Goal: Information Seeking & Learning: Learn about a topic

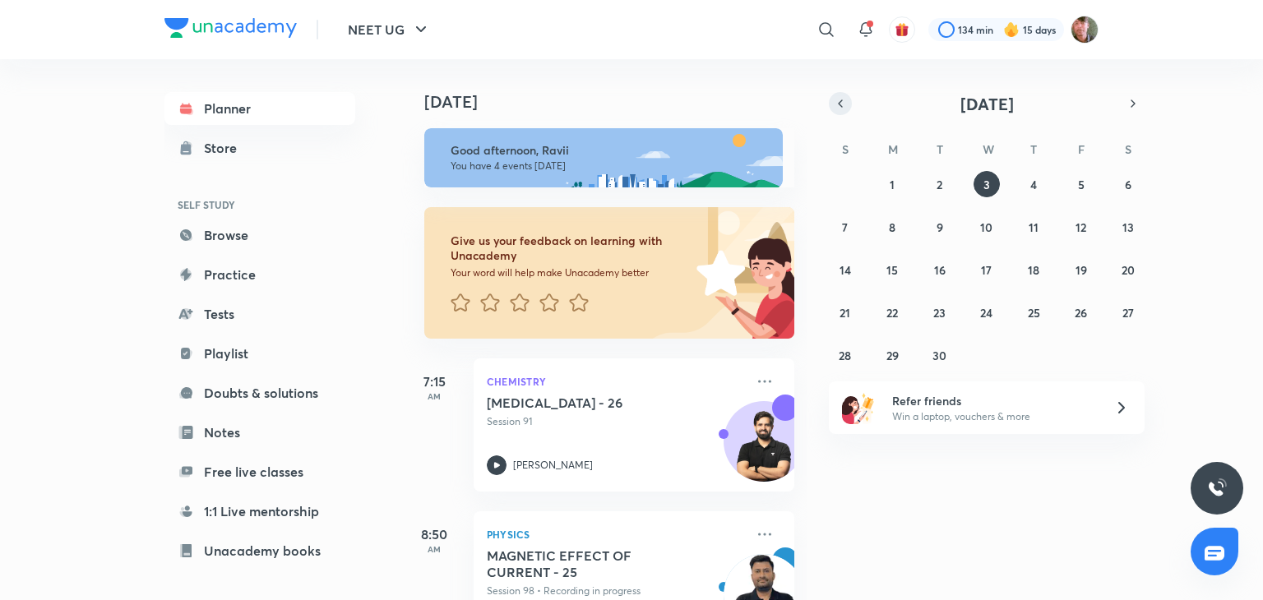
click at [835, 107] on icon "button" at bounding box center [839, 103] width 13 height 15
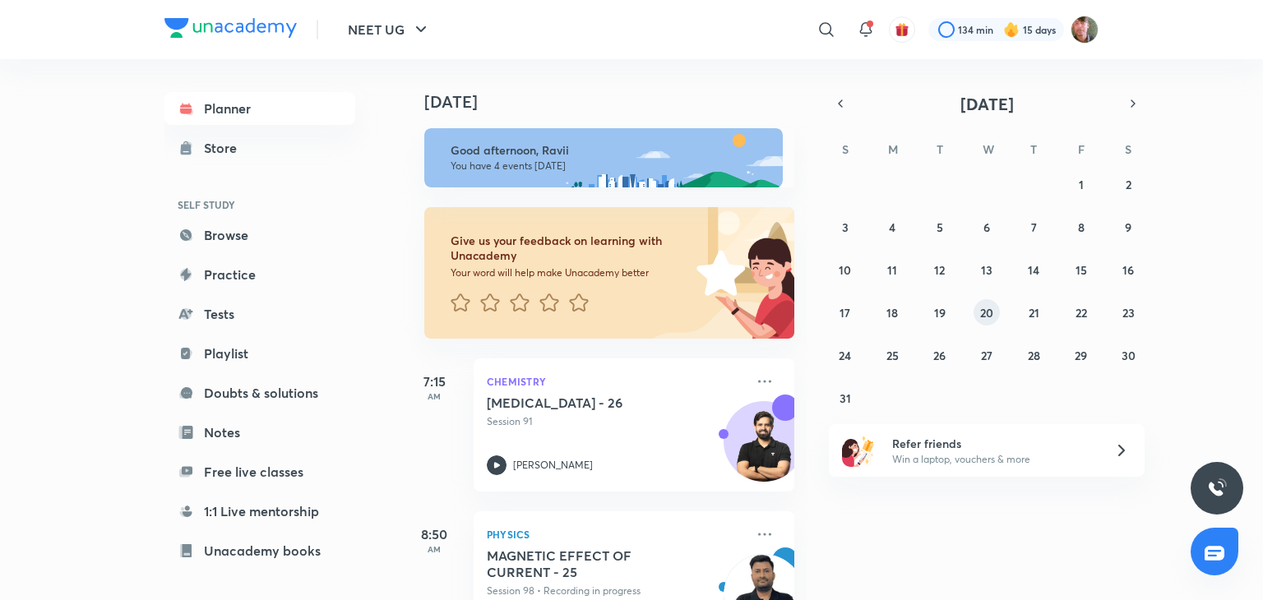
click at [994, 321] on button "20" at bounding box center [986, 312] width 26 height 26
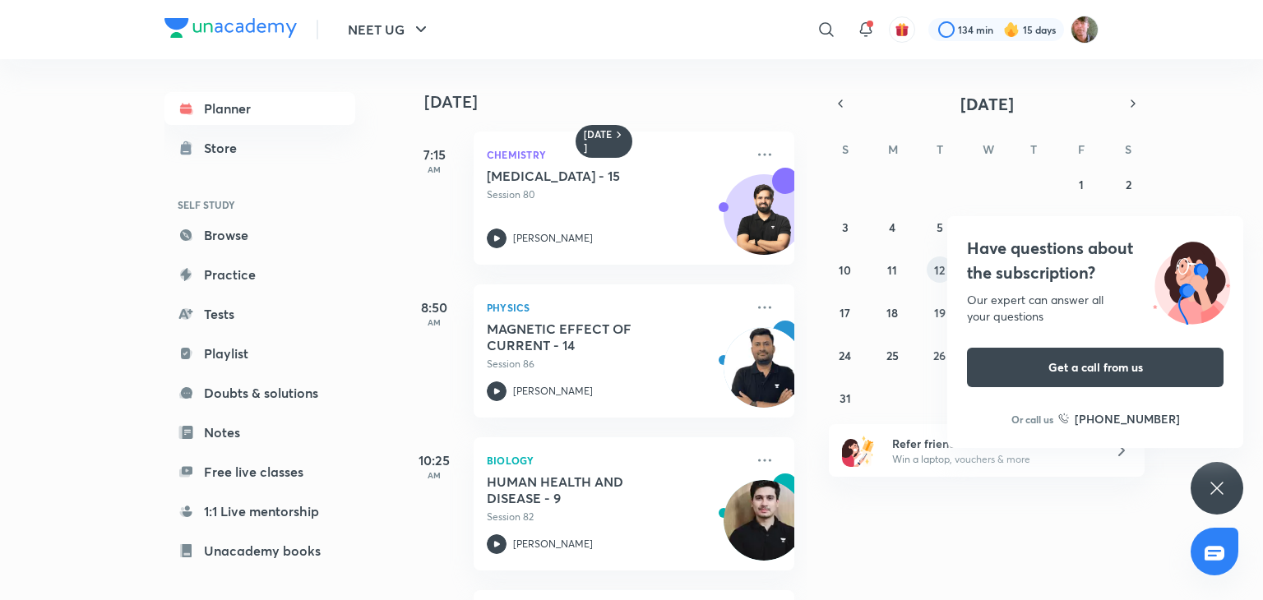
click at [939, 258] on button "12" at bounding box center [939, 269] width 26 height 26
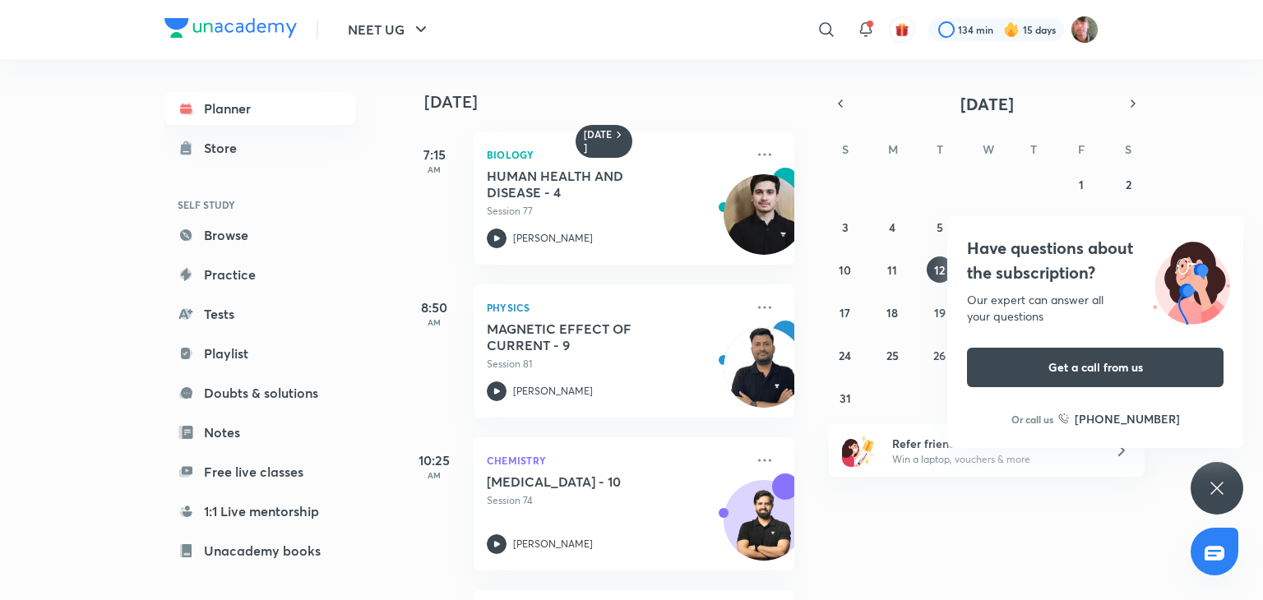
click at [1214, 496] on icon at bounding box center [1217, 488] width 20 height 20
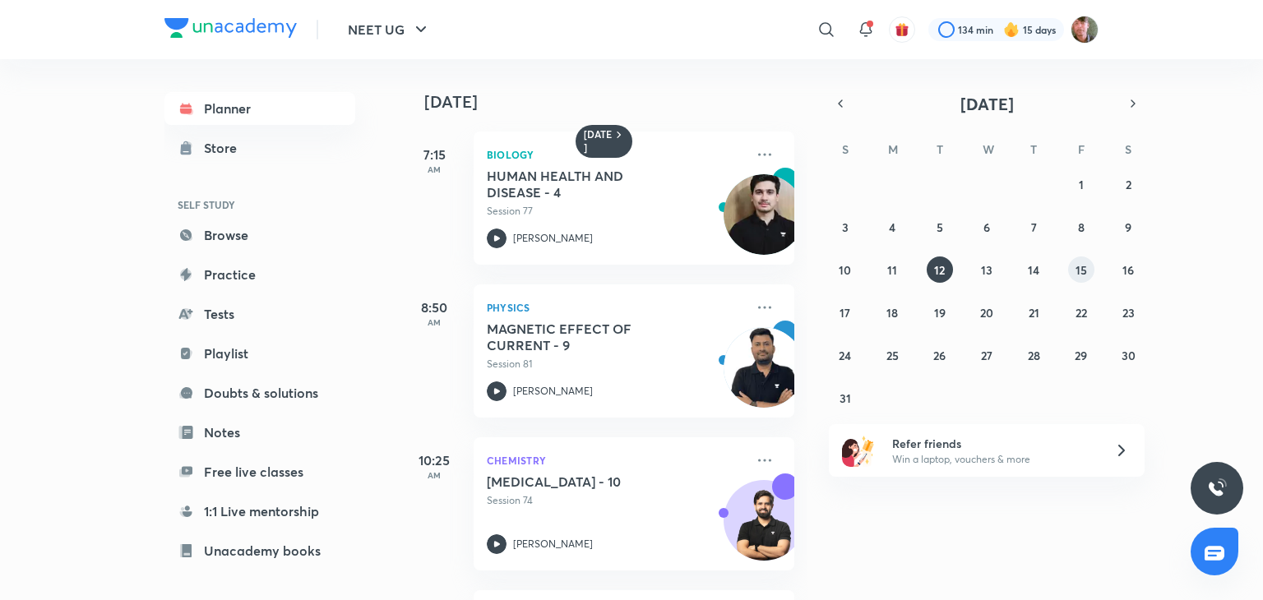
click at [1092, 265] on button "15" at bounding box center [1081, 269] width 26 height 26
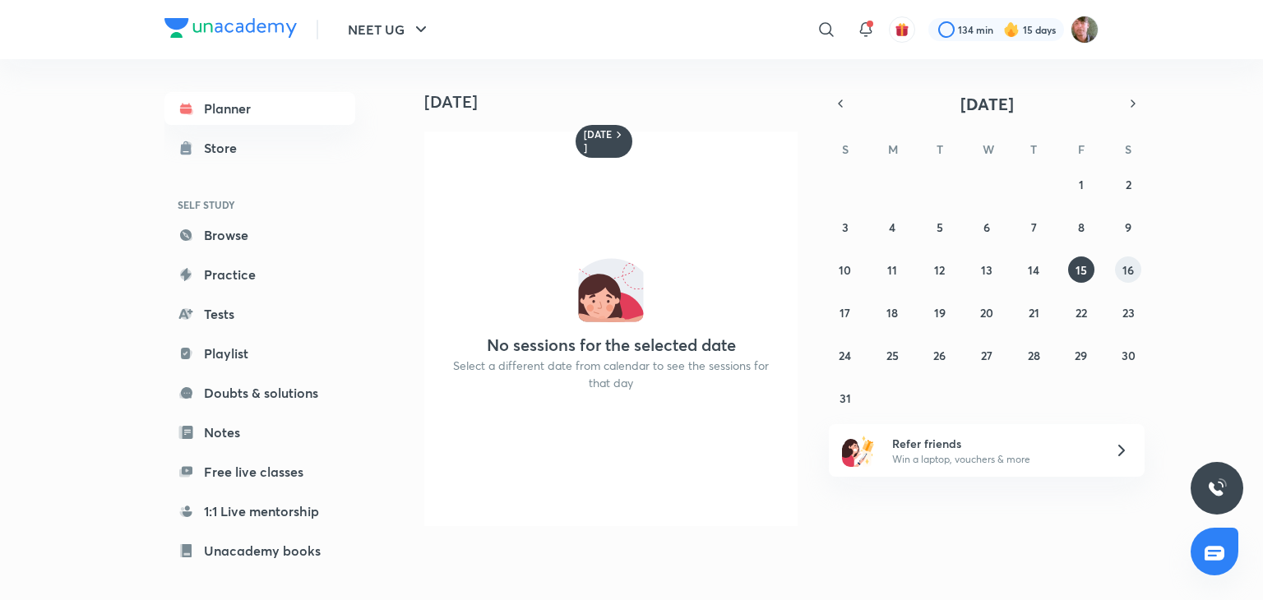
click at [1125, 268] on abbr "16" at bounding box center [1128, 270] width 12 height 16
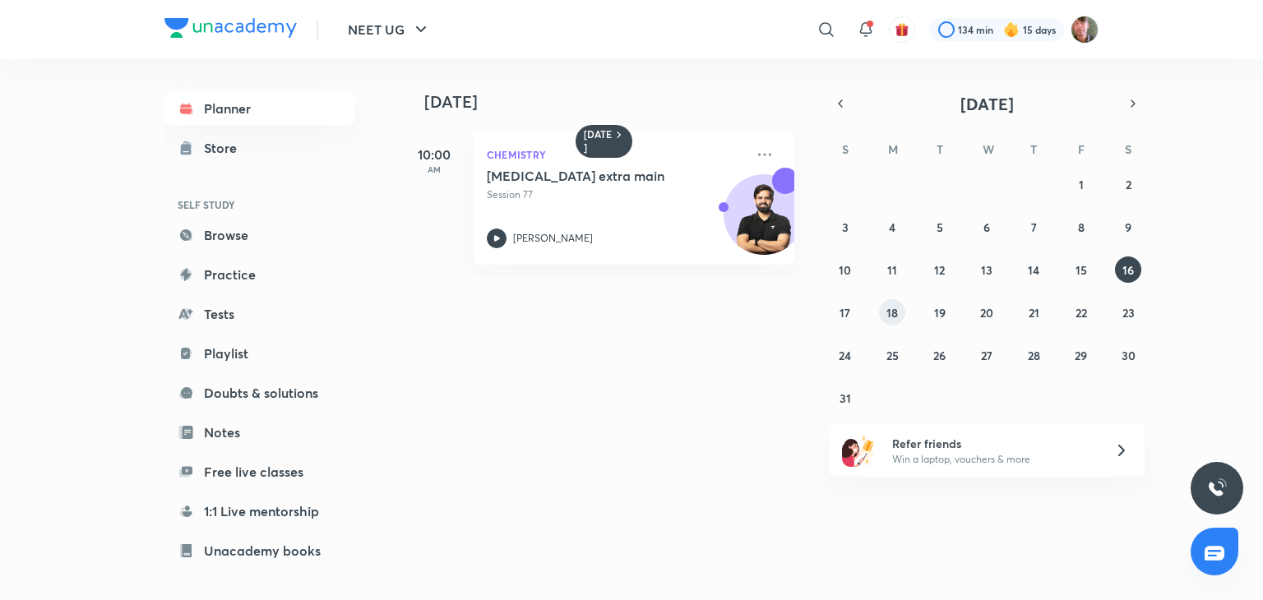
click at [884, 316] on button "18" at bounding box center [892, 312] width 26 height 26
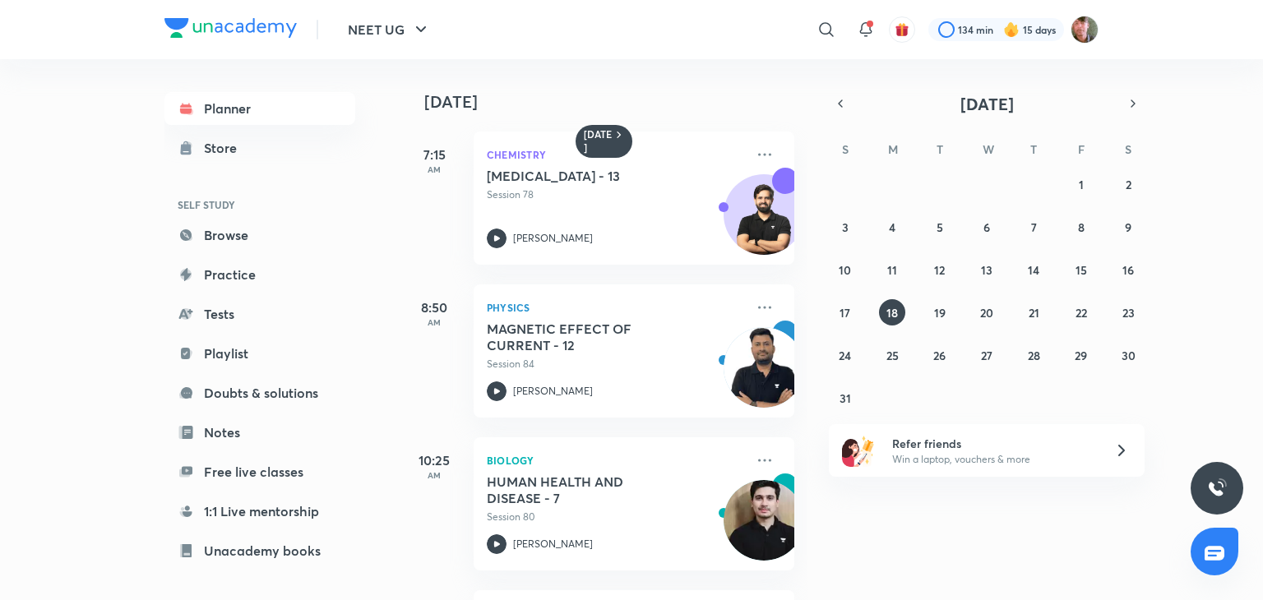
click at [1114, 328] on div "27 28 29 30 31 1 2 3 4 5 6 7 8 9 10 11 12 13 14 15 16 17 18 19 20 21 22 23 24 2…" at bounding box center [987, 291] width 316 height 240
click at [1115, 325] on div "27 28 29 30 31 1 2 3 4 5 6 7 8 9 10 11 12 13 14 15 16 17 18 19 20 21 22 23 24 2…" at bounding box center [987, 291] width 316 height 240
click at [495, 241] on icon at bounding box center [497, 239] width 20 height 20
